Goal: Navigation & Orientation: Find specific page/section

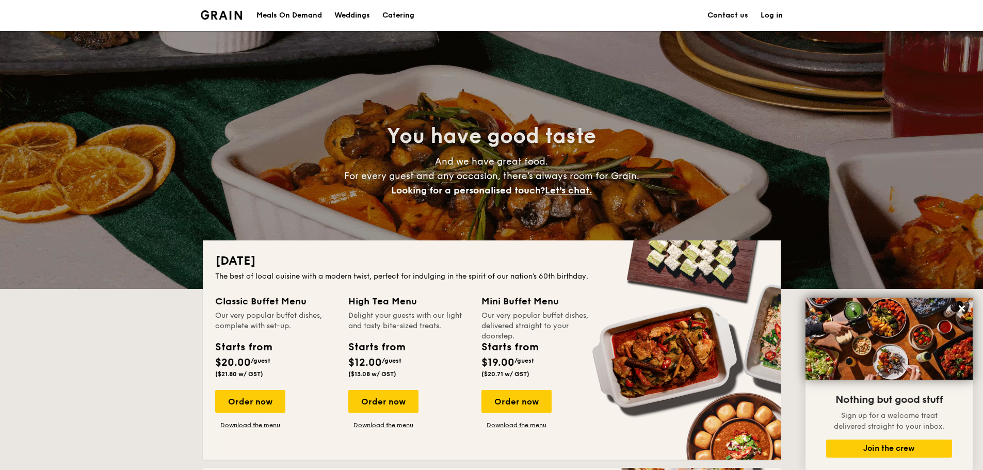
click at [723, 20] on link "Contact us" at bounding box center [727, 15] width 41 height 31
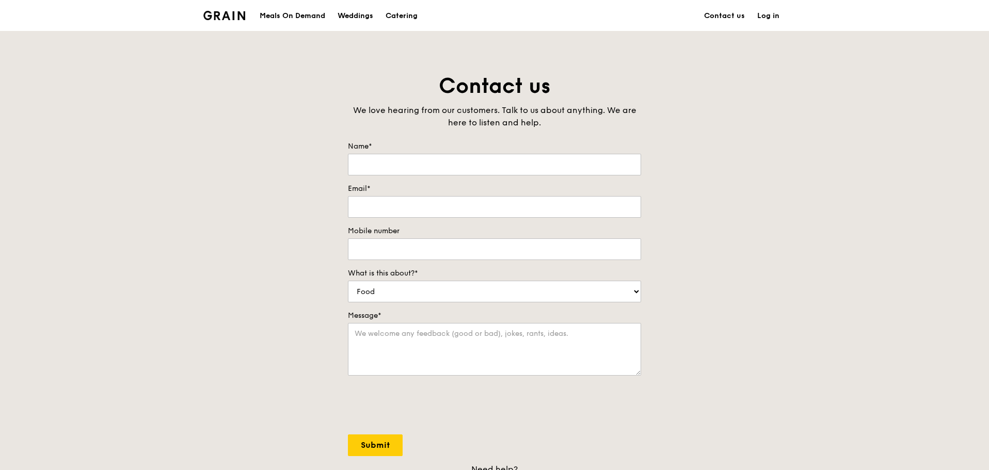
click at [771, 19] on link "Log in" at bounding box center [768, 16] width 35 height 31
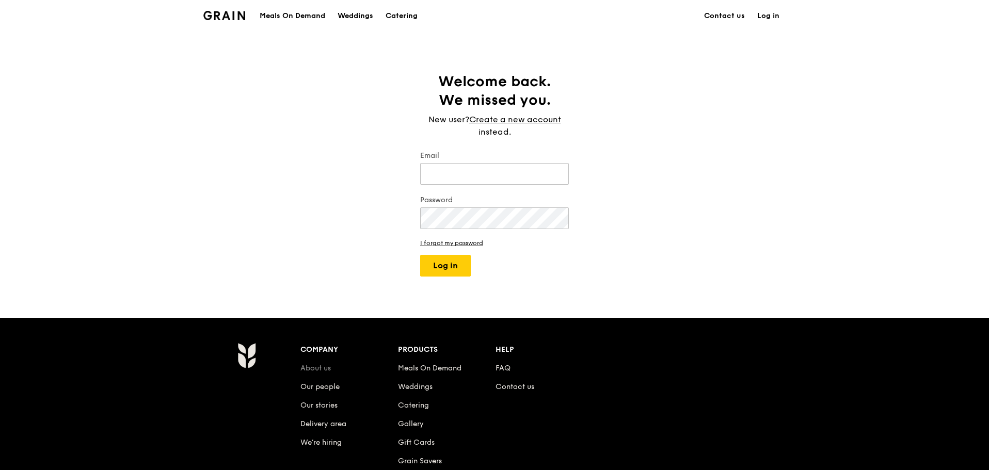
click at [313, 367] on link "About us" at bounding box center [315, 368] width 30 height 9
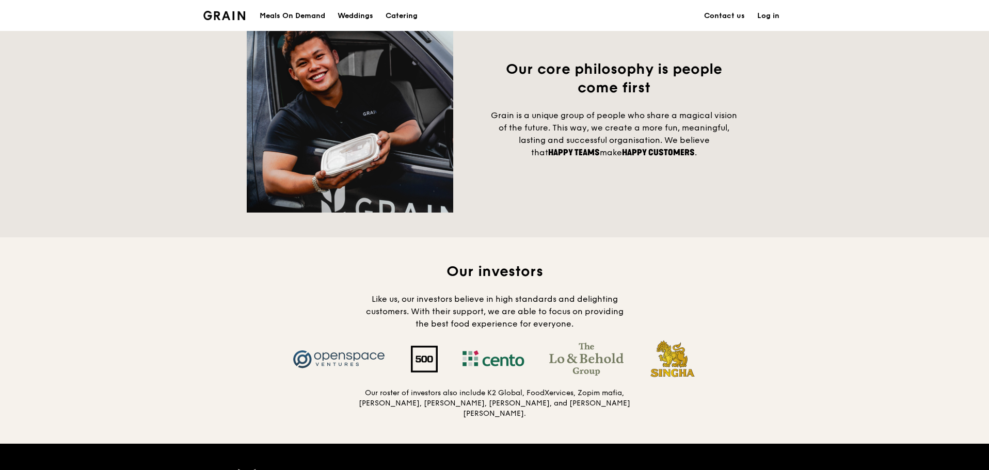
scroll to position [1048, 0]
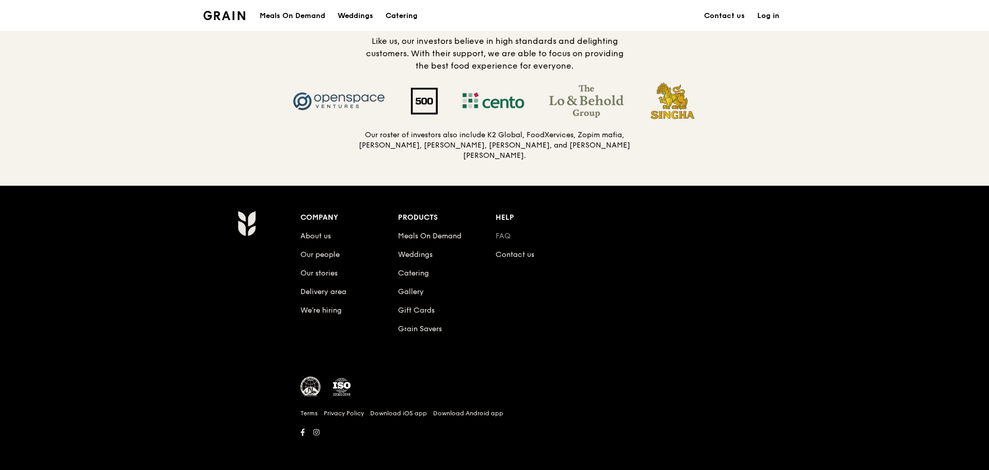
click at [502, 233] on link "FAQ" at bounding box center [502, 236] width 15 height 9
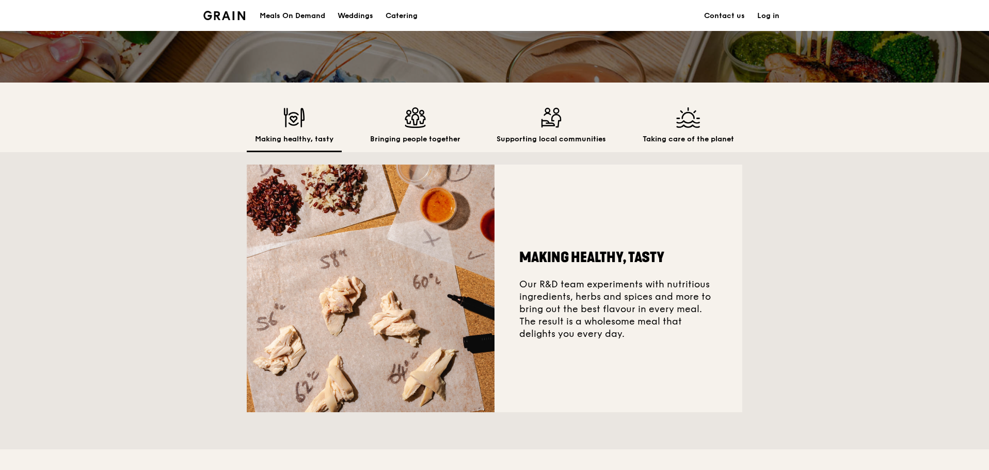
scroll to position [17, 0]
